Goal: Navigation & Orientation: Find specific page/section

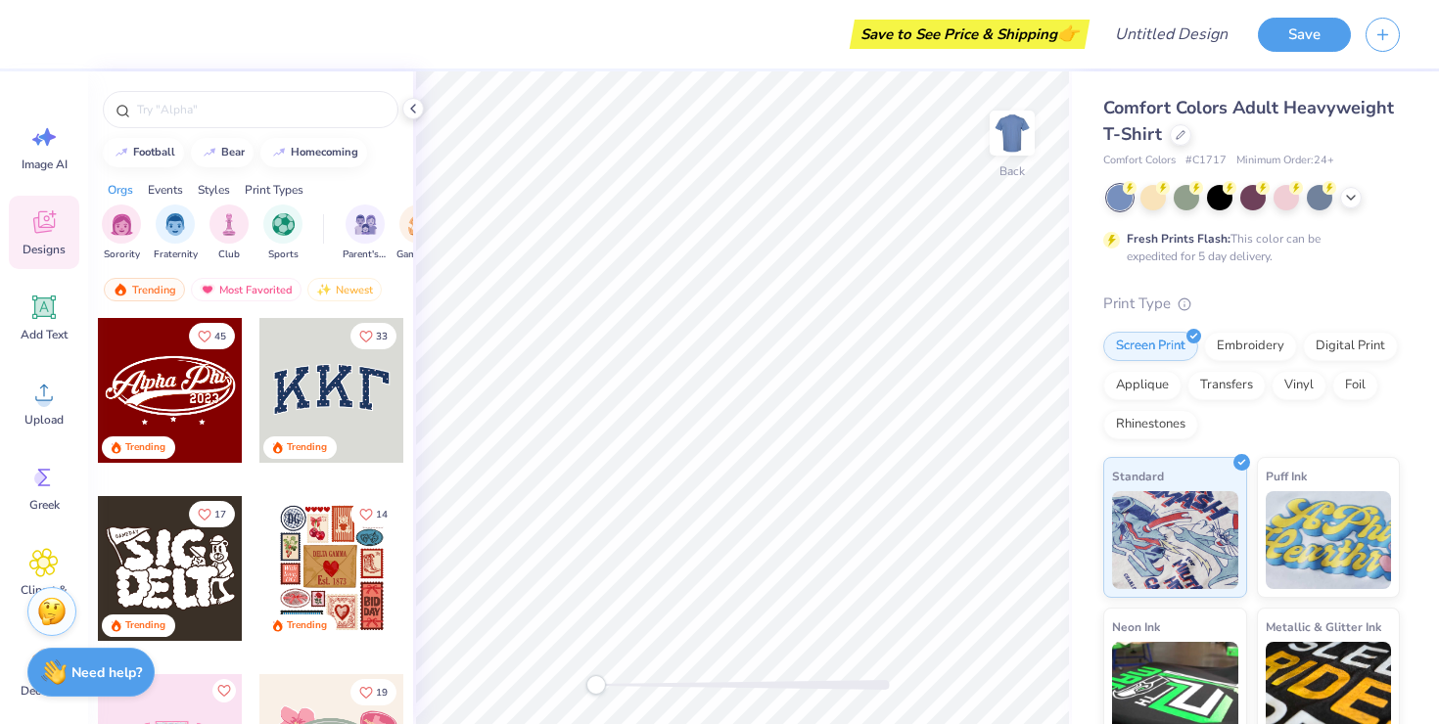
scroll to position [108, 0]
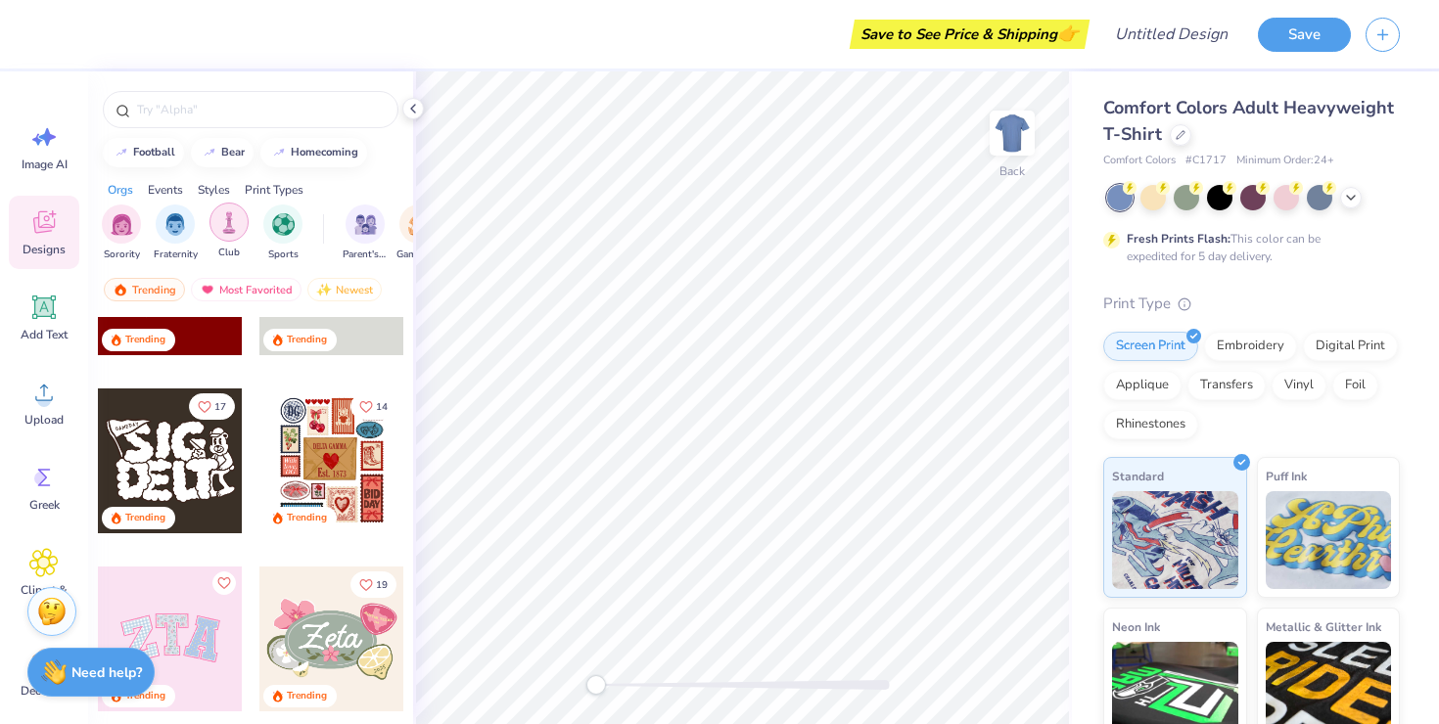
click at [228, 223] on img "filter for Club" at bounding box center [229, 222] width 22 height 23
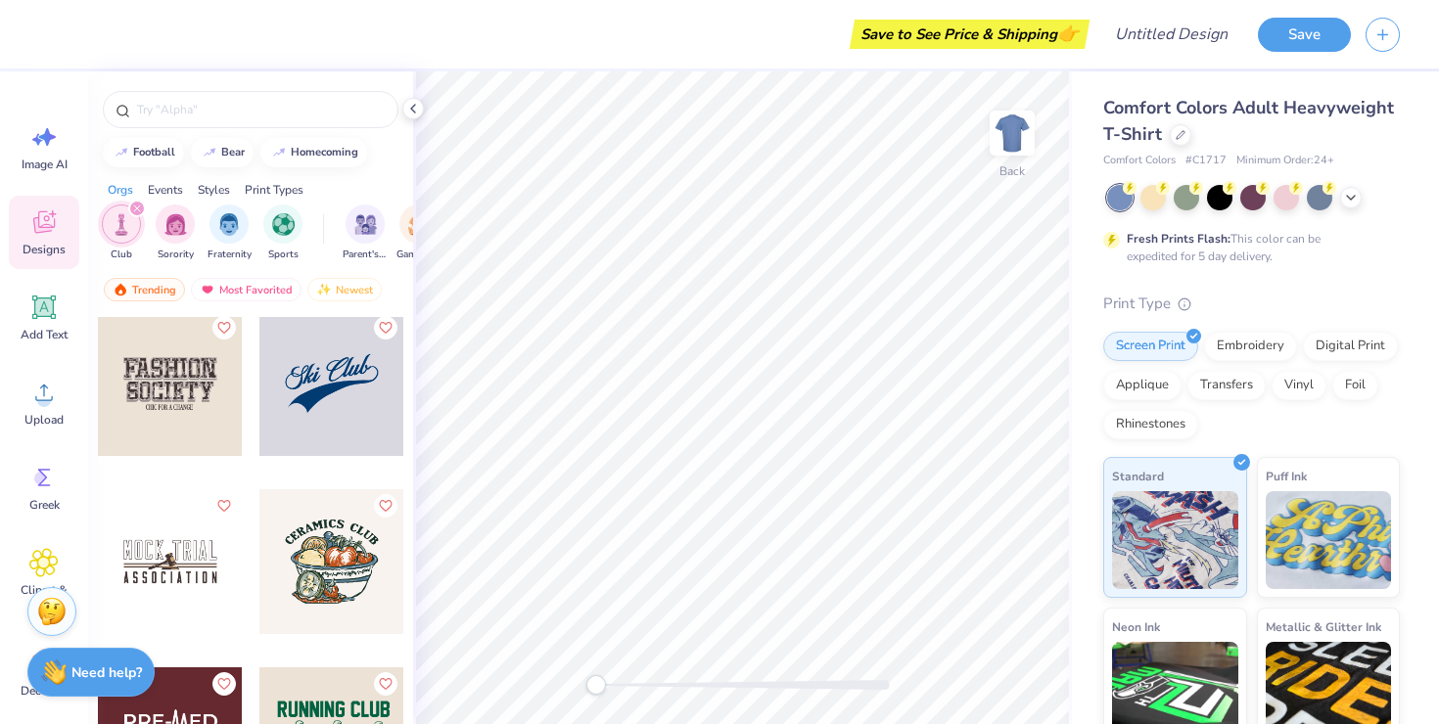
scroll to position [2103, 0]
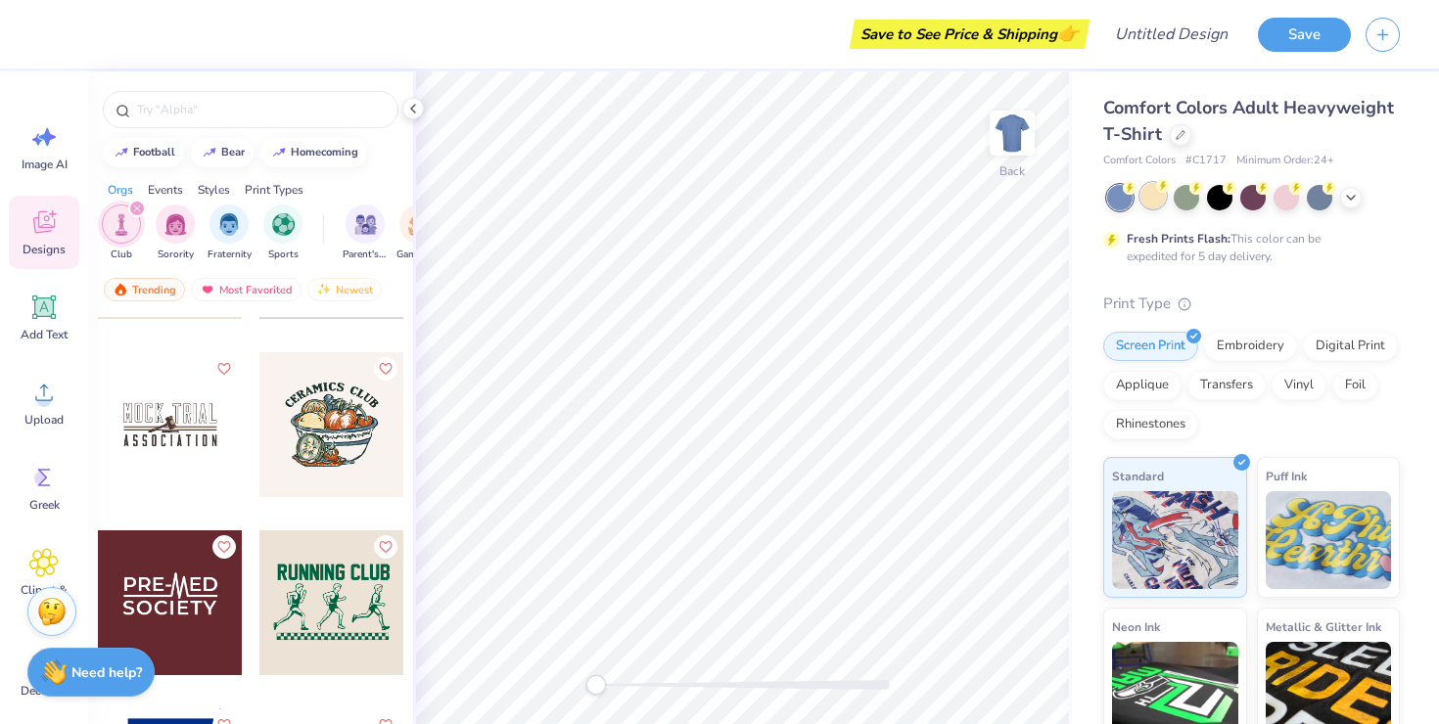
click at [1161, 204] on div at bounding box center [1152, 195] width 25 height 25
click at [1180, 203] on div at bounding box center [1186, 195] width 25 height 25
click at [1214, 201] on div at bounding box center [1219, 195] width 25 height 25
click at [1286, 201] on div at bounding box center [1285, 195] width 25 height 25
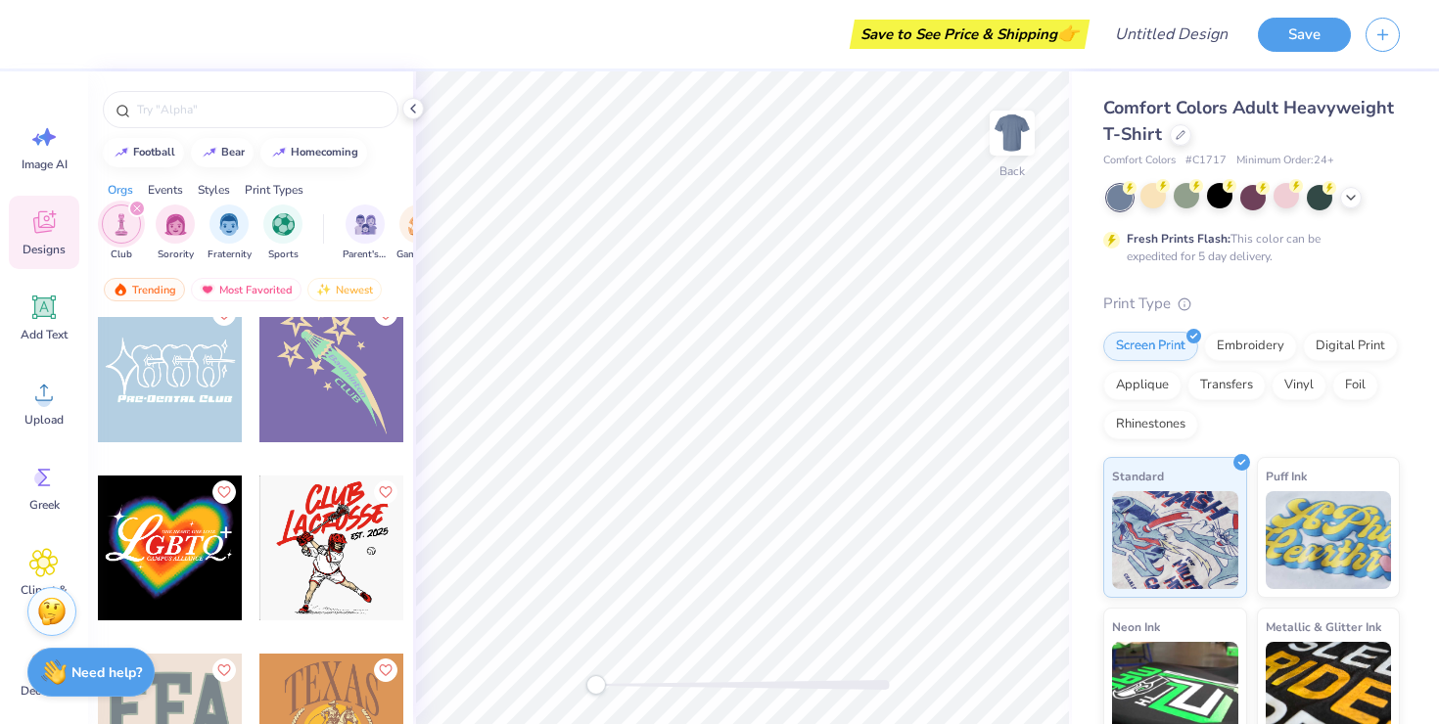
scroll to position [3050, 0]
click at [182, 187] on div "Events" at bounding box center [165, 190] width 35 height 18
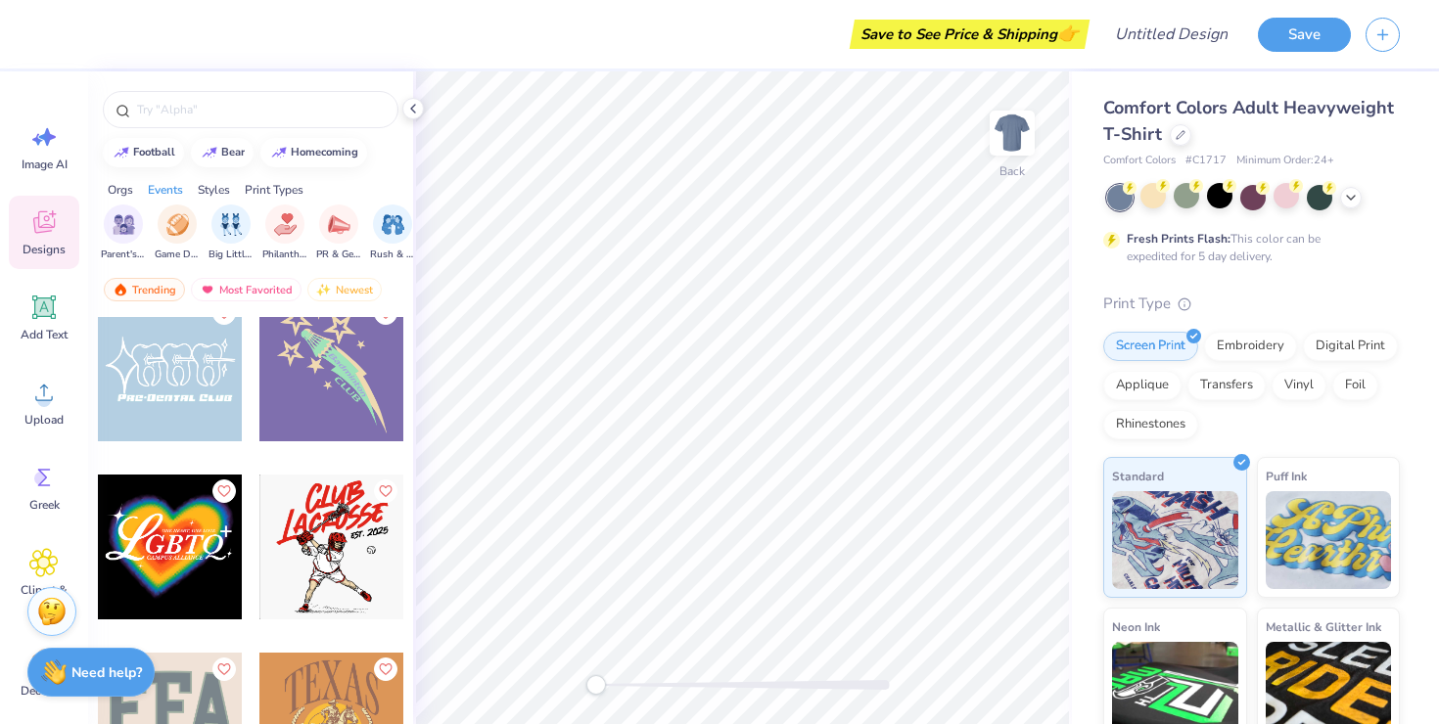
scroll to position [0, 244]
click at [204, 185] on div "Styles" at bounding box center [214, 190] width 32 height 18
click at [294, 228] on img "filter for PR & General" at bounding box center [284, 222] width 23 height 23
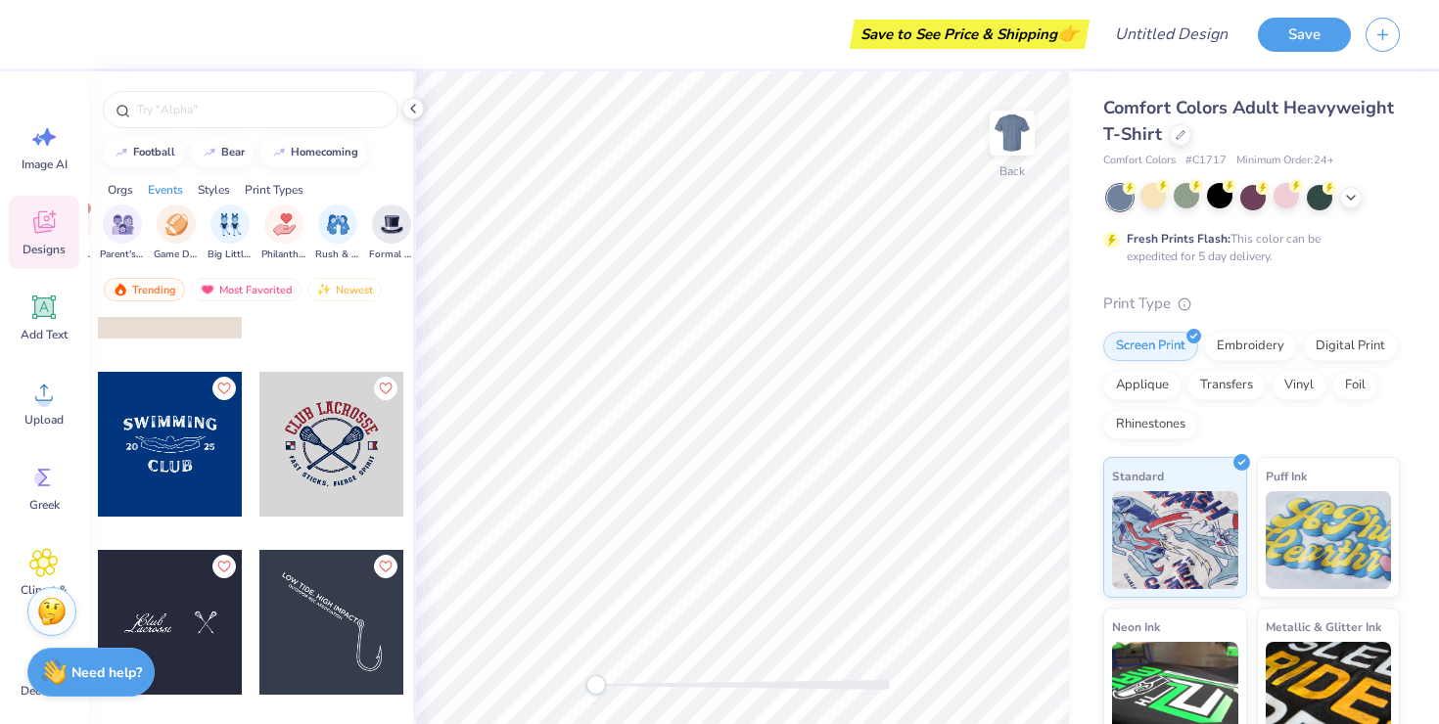
scroll to position [493, 0]
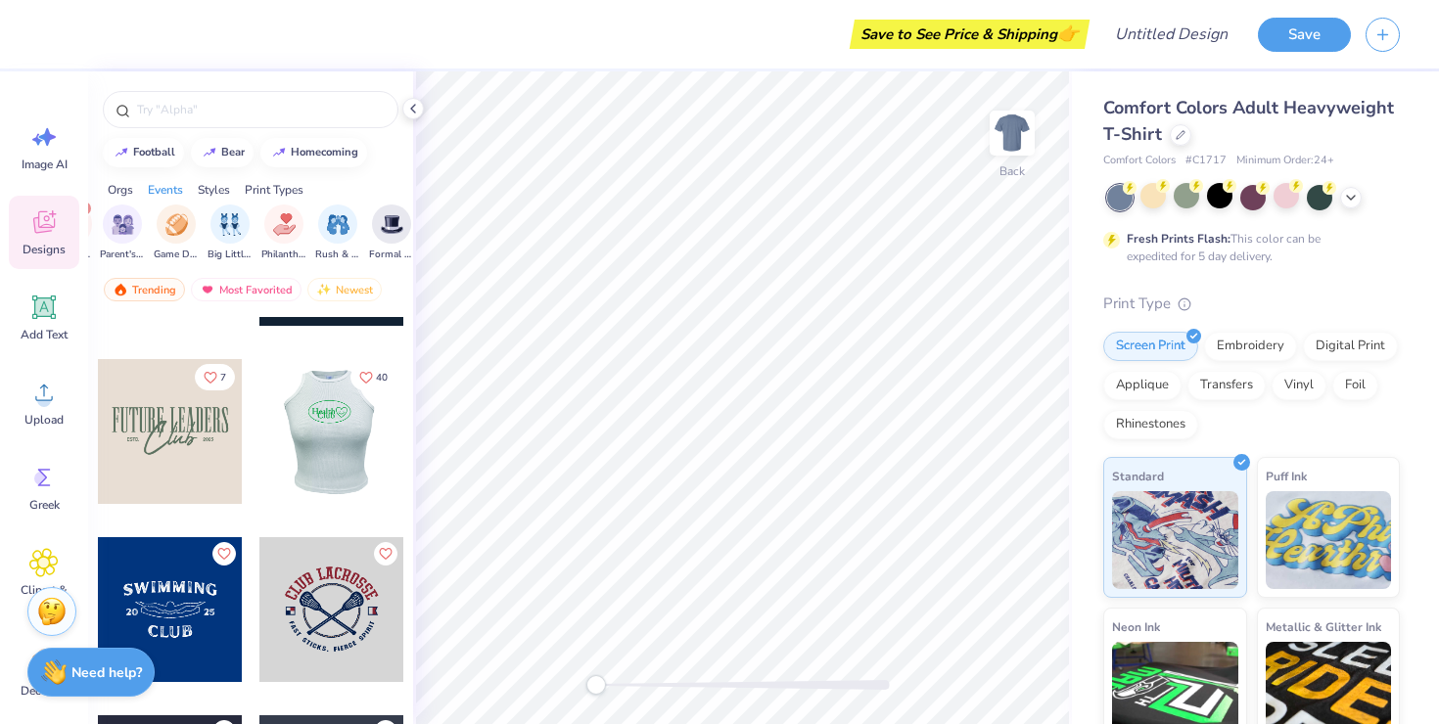
click at [209, 432] on div at bounding box center [170, 431] width 145 height 145
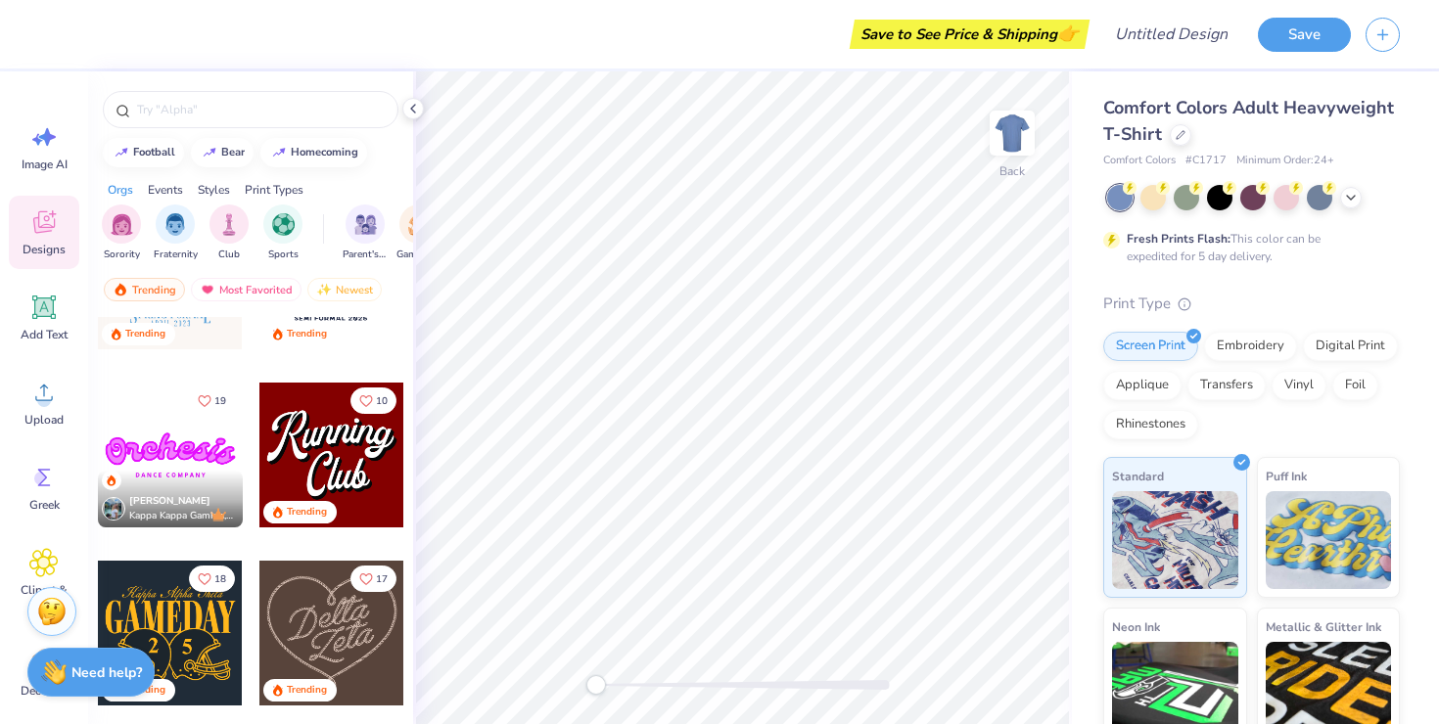
scroll to position [868, 0]
